Goal: Task Accomplishment & Management: Manage account settings

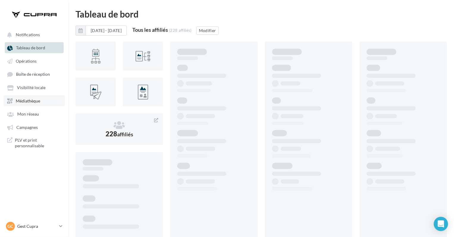
click at [36, 104] on link "Médiathèque" at bounding box center [34, 100] width 61 height 11
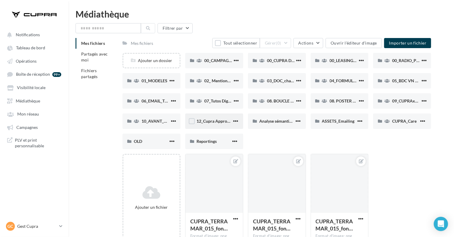
click at [222, 124] on div "12_Cupra Approved_OCCASIONS_GARANTIES" at bounding box center [213, 121] width 35 height 6
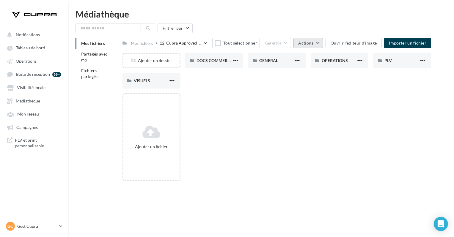
click at [319, 41] on button "Actions" at bounding box center [308, 43] width 30 height 10
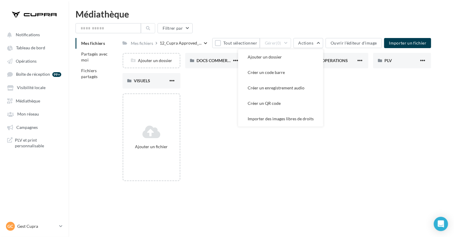
click at [218, 102] on div "Ajouter un fichier" at bounding box center [278, 139] width 313 height 93
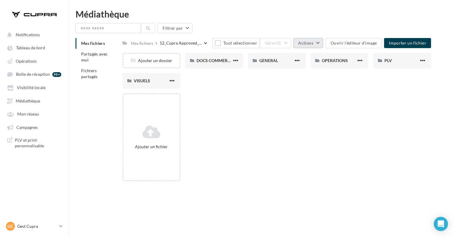
click at [312, 43] on span "Actions" at bounding box center [305, 42] width 15 height 5
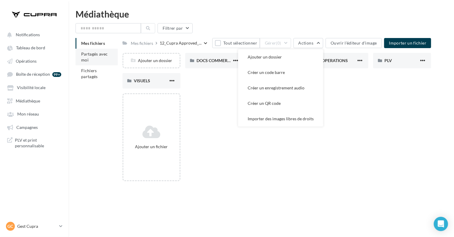
click at [98, 59] on li "Partagés avec moi" at bounding box center [96, 57] width 42 height 17
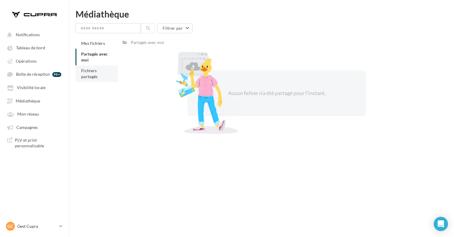
click at [111, 73] on li "Fichiers partagés" at bounding box center [96, 73] width 42 height 17
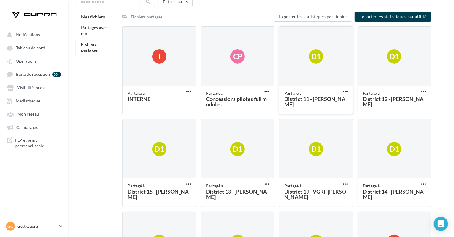
scroll to position [28, 0]
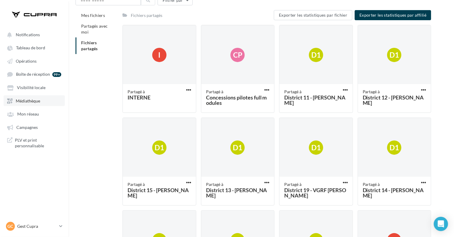
click at [33, 100] on span "Médiathèque" at bounding box center [28, 100] width 24 height 5
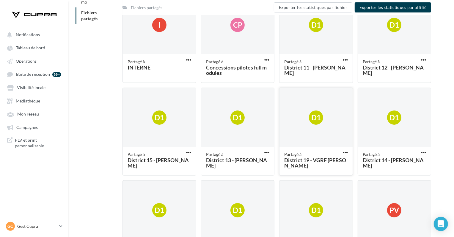
scroll to position [62, 0]
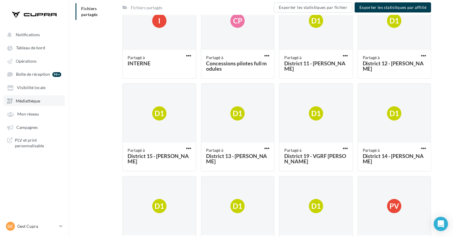
click at [37, 103] on span "Médiathèque" at bounding box center [28, 100] width 24 height 5
click at [30, 101] on span "Médiathèque" at bounding box center [28, 100] width 24 height 5
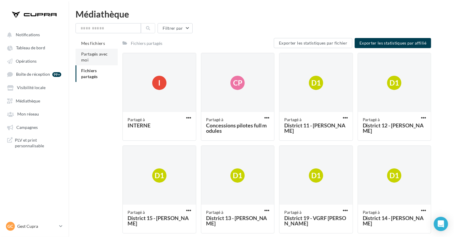
click at [92, 61] on li "Partagés avec moi" at bounding box center [96, 57] width 42 height 17
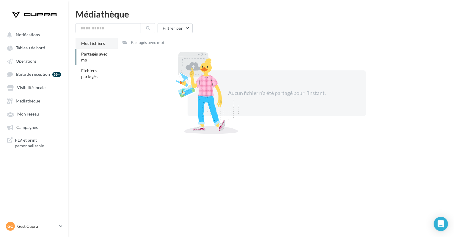
click at [101, 42] on span "Mes fichiers" at bounding box center [93, 43] width 24 height 5
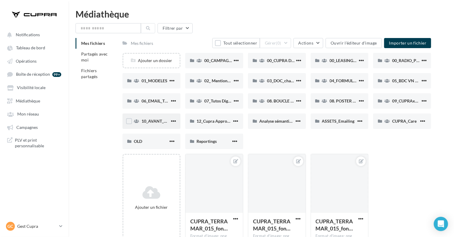
click at [176, 121] on button "button" at bounding box center [173, 122] width 7 height 6
click at [175, 121] on span "button" at bounding box center [173, 121] width 5 height 5
click at [234, 120] on span "button" at bounding box center [235, 121] width 5 height 5
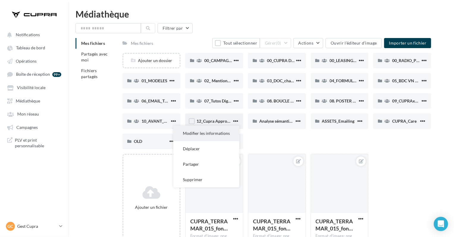
click at [229, 132] on button "Modifier les informations" at bounding box center [206, 133] width 66 height 15
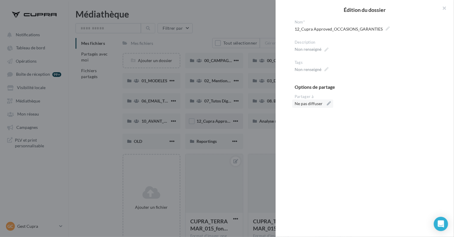
click at [325, 103] on div "Ne pas diffuser" at bounding box center [312, 104] width 34 height 6
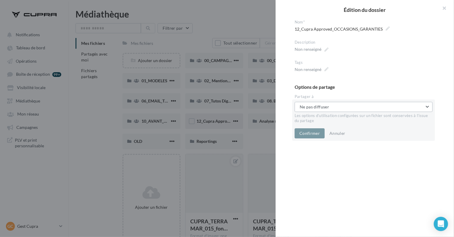
click at [330, 107] on button "Ne pas diffuser" at bounding box center [364, 107] width 138 height 10
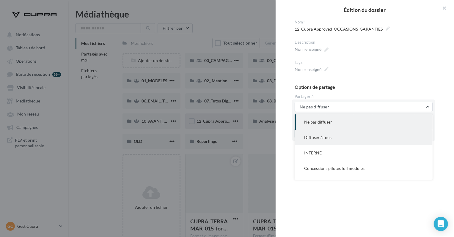
click at [332, 138] on button "Diffuser à tous" at bounding box center [364, 137] width 138 height 15
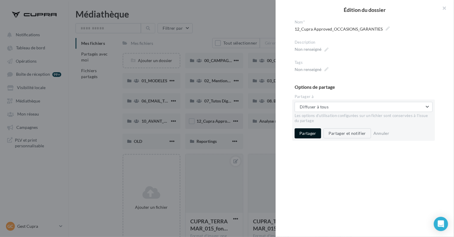
click at [308, 134] on button "Partager" at bounding box center [308, 133] width 26 height 10
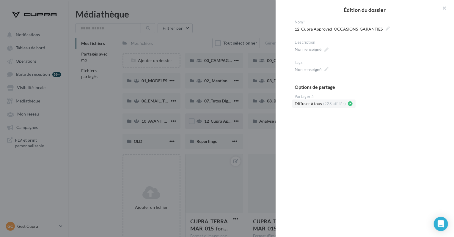
click at [271, 137] on div at bounding box center [227, 118] width 454 height 237
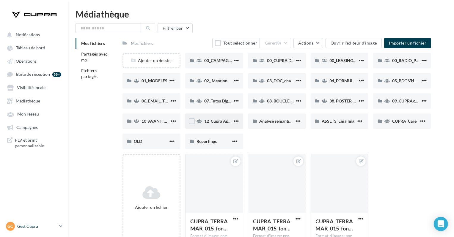
click at [29, 225] on p "Gest Cupra" at bounding box center [37, 226] width 40 height 6
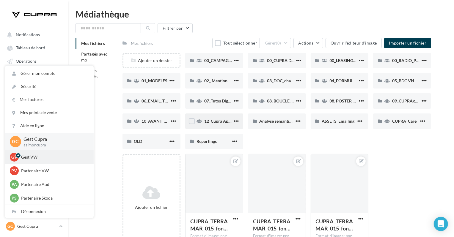
scroll to position [68, 0]
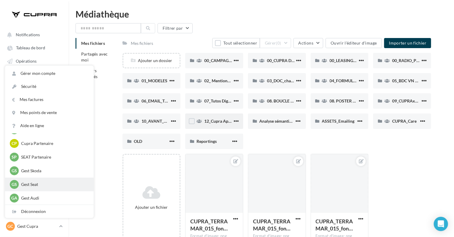
click at [56, 182] on p "Gest Seat" at bounding box center [53, 185] width 65 height 6
click at [53, 165] on div "GS Gest Skoda asimonskoda" at bounding box center [49, 171] width 89 height 14
click at [29, 171] on p "Gest Skoda" at bounding box center [53, 171] width 65 height 6
